Goal: Information Seeking & Learning: Learn about a topic

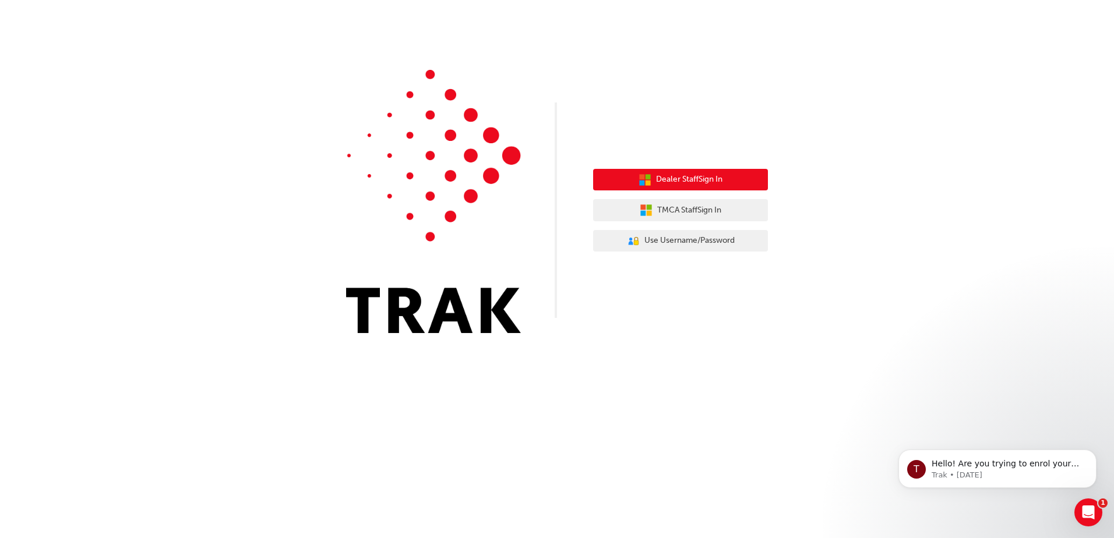
click at [694, 178] on span "Dealer Staff Sign In" at bounding box center [689, 179] width 66 height 13
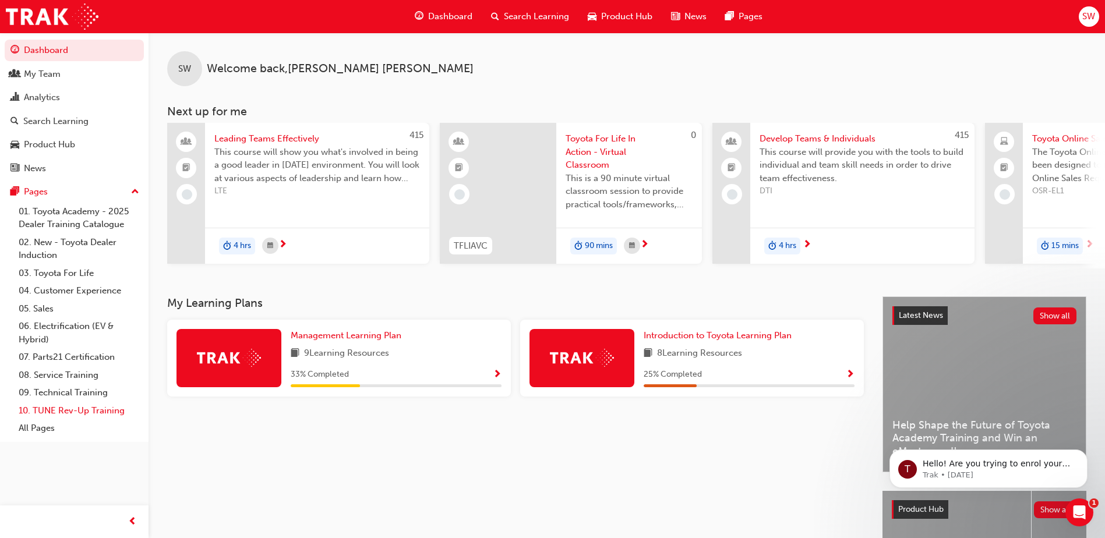
click at [87, 410] on link "10. TUNE Rev-Up Training" at bounding box center [79, 411] width 130 height 18
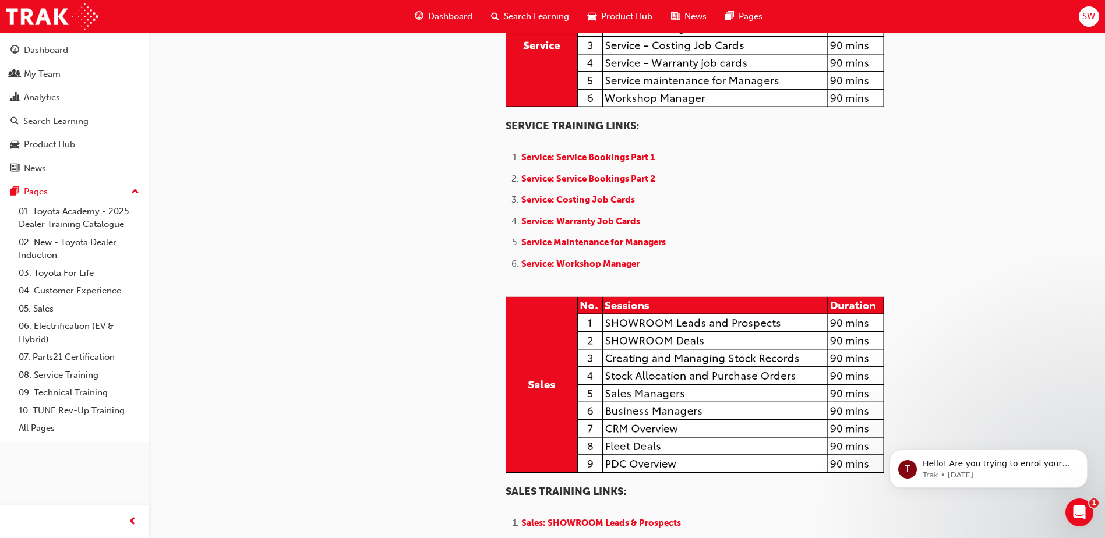
scroll to position [801, 0]
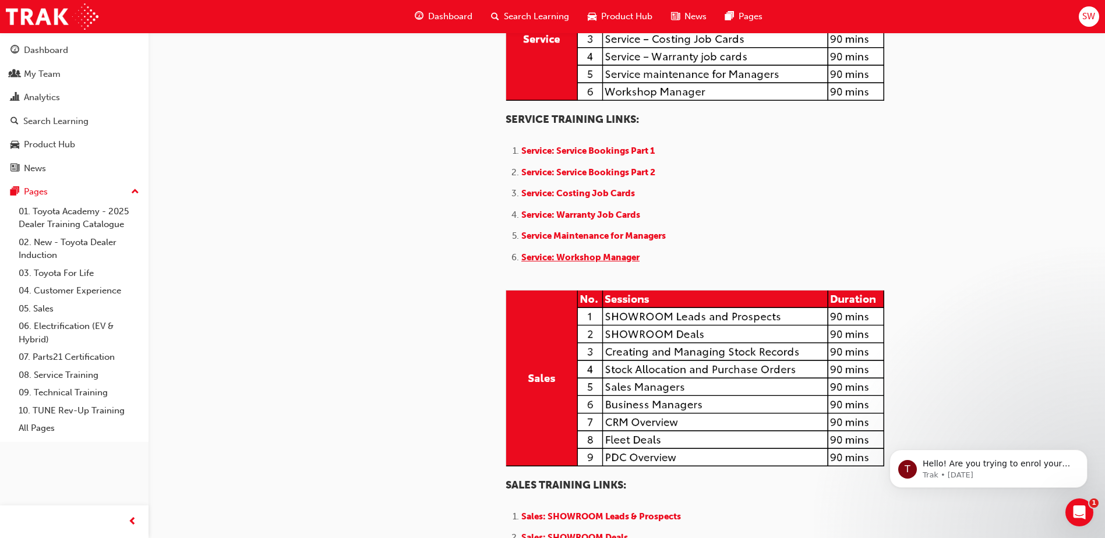
click at [605, 263] on span "Service: Workshop Manager" at bounding box center [580, 257] width 118 height 10
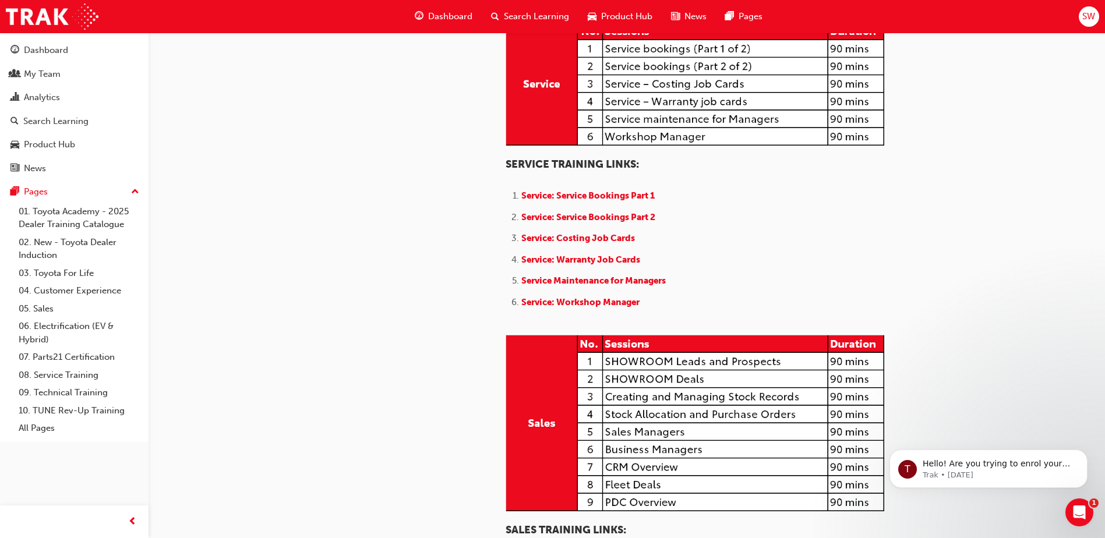
scroll to position [743, 0]
